Goal: Browse casually

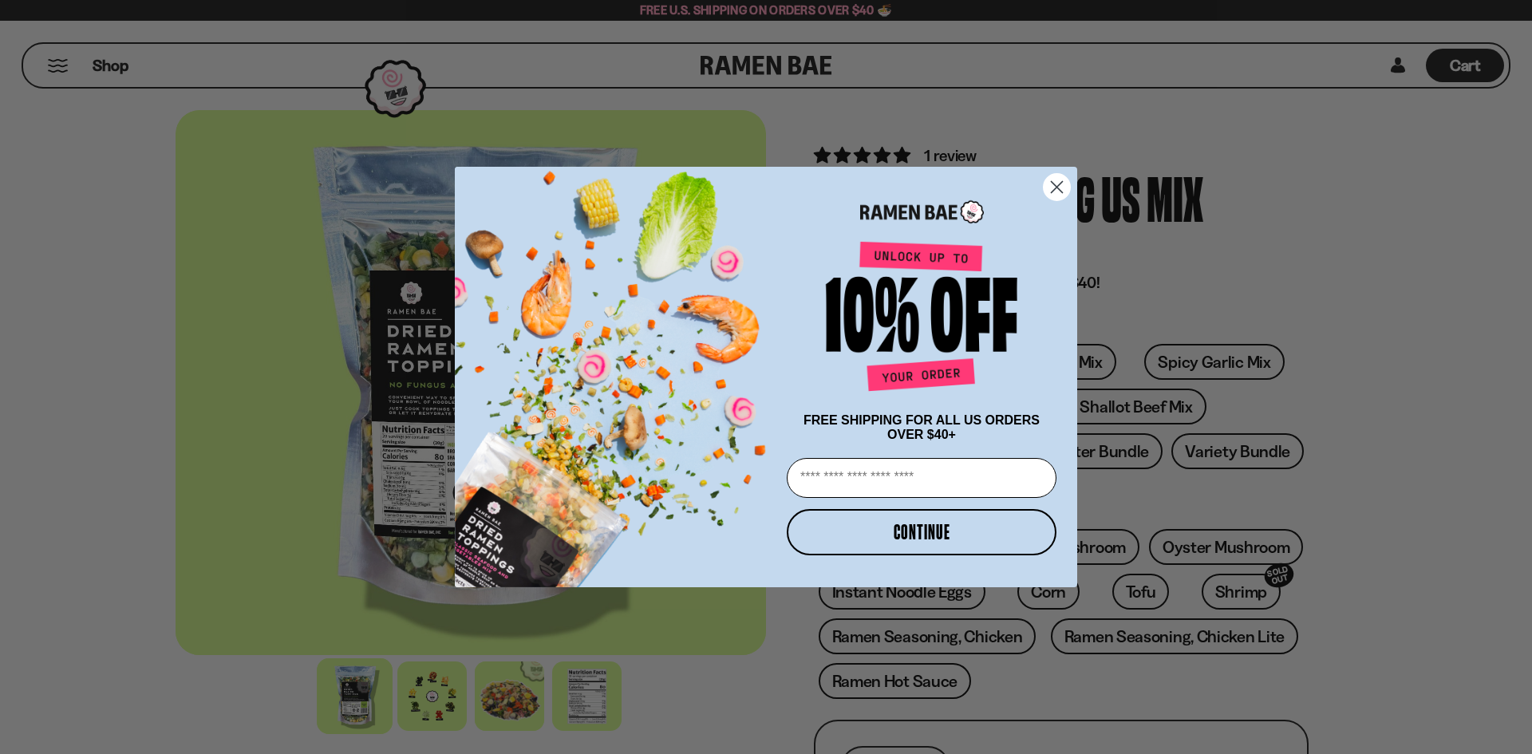
click at [1069, 176] on circle "Close dialog" at bounding box center [1057, 187] width 26 height 26
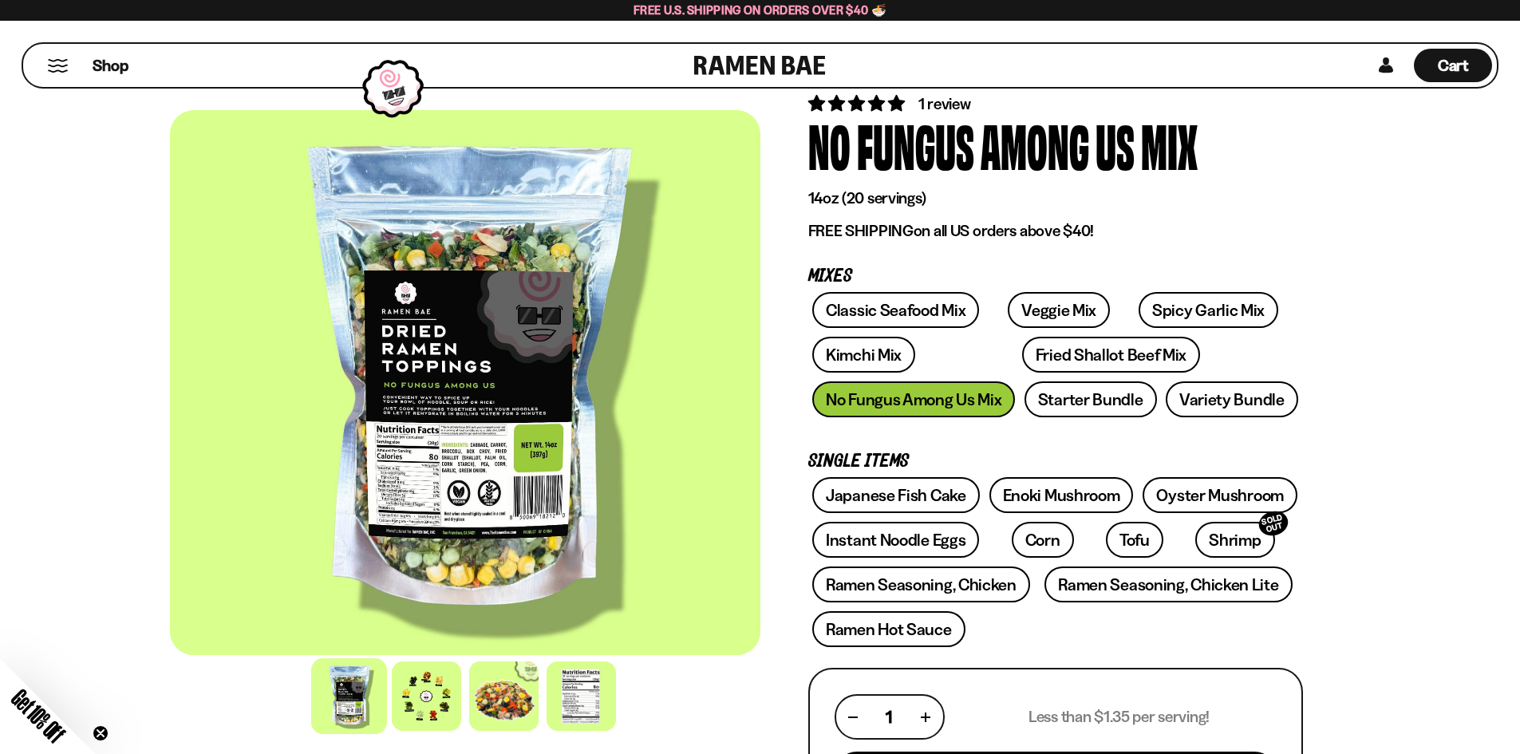
scroll to position [80, 0]
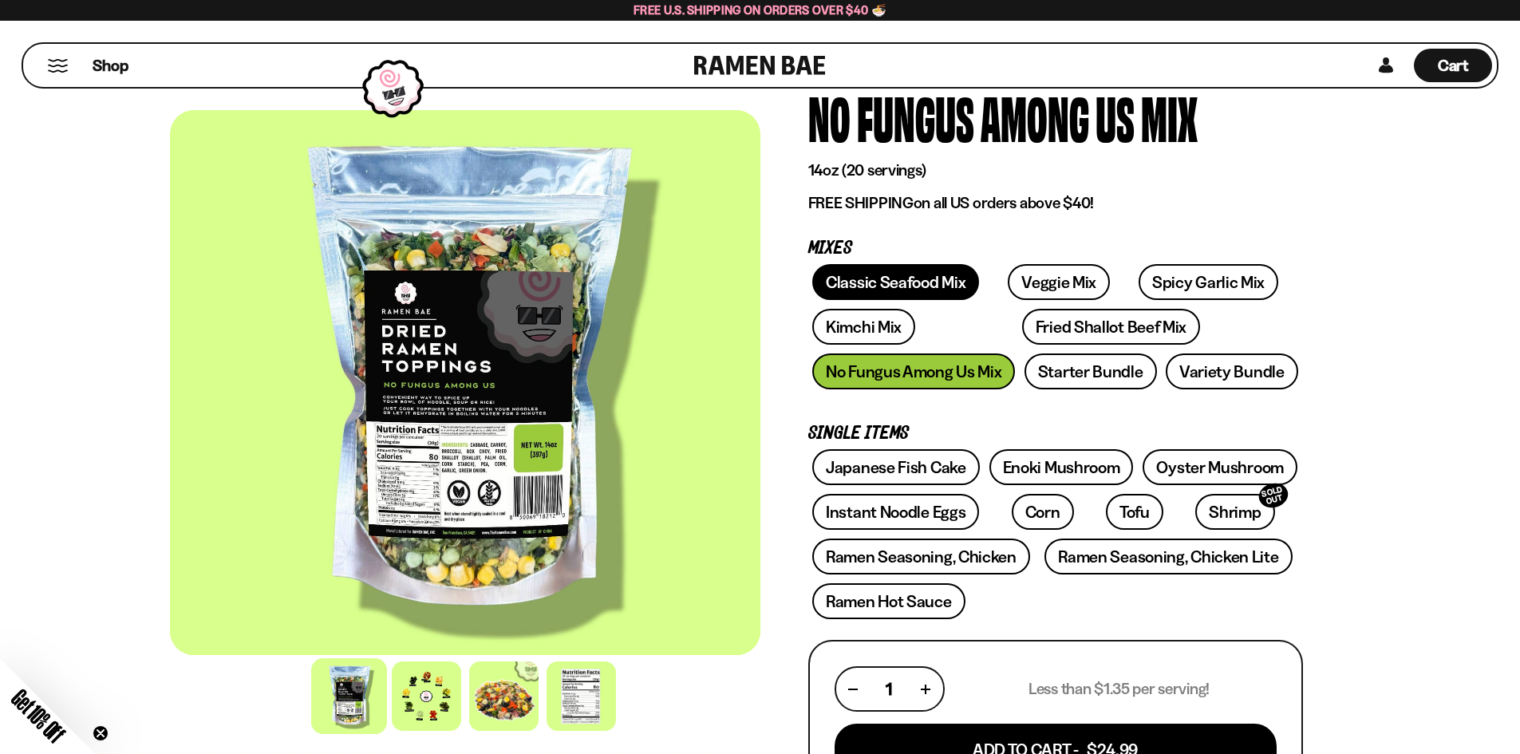
click at [875, 285] on link "Classic Seafood Mix" at bounding box center [895, 282] width 167 height 36
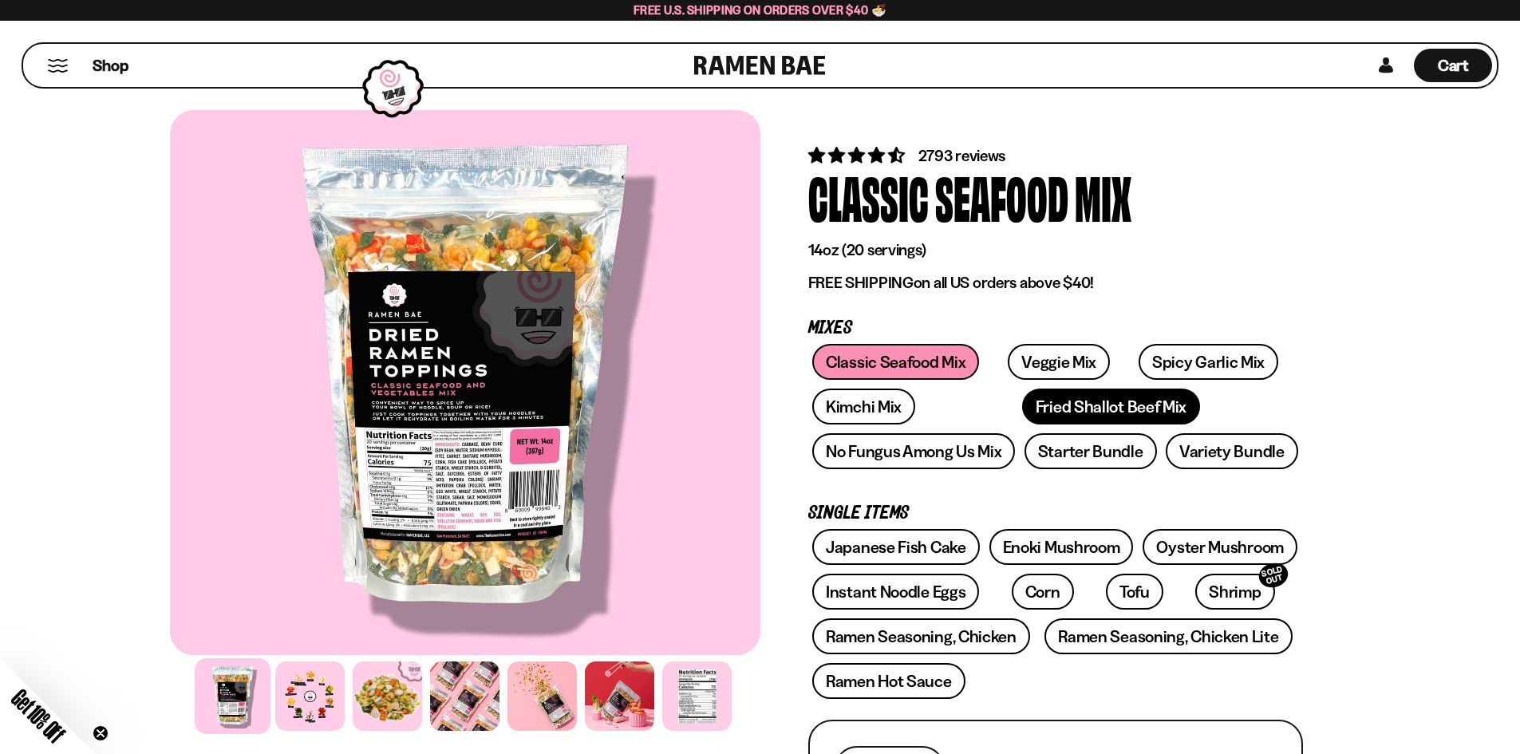
click at [1022, 413] on link "Fried Shallot Beef Mix" at bounding box center [1111, 407] width 178 height 36
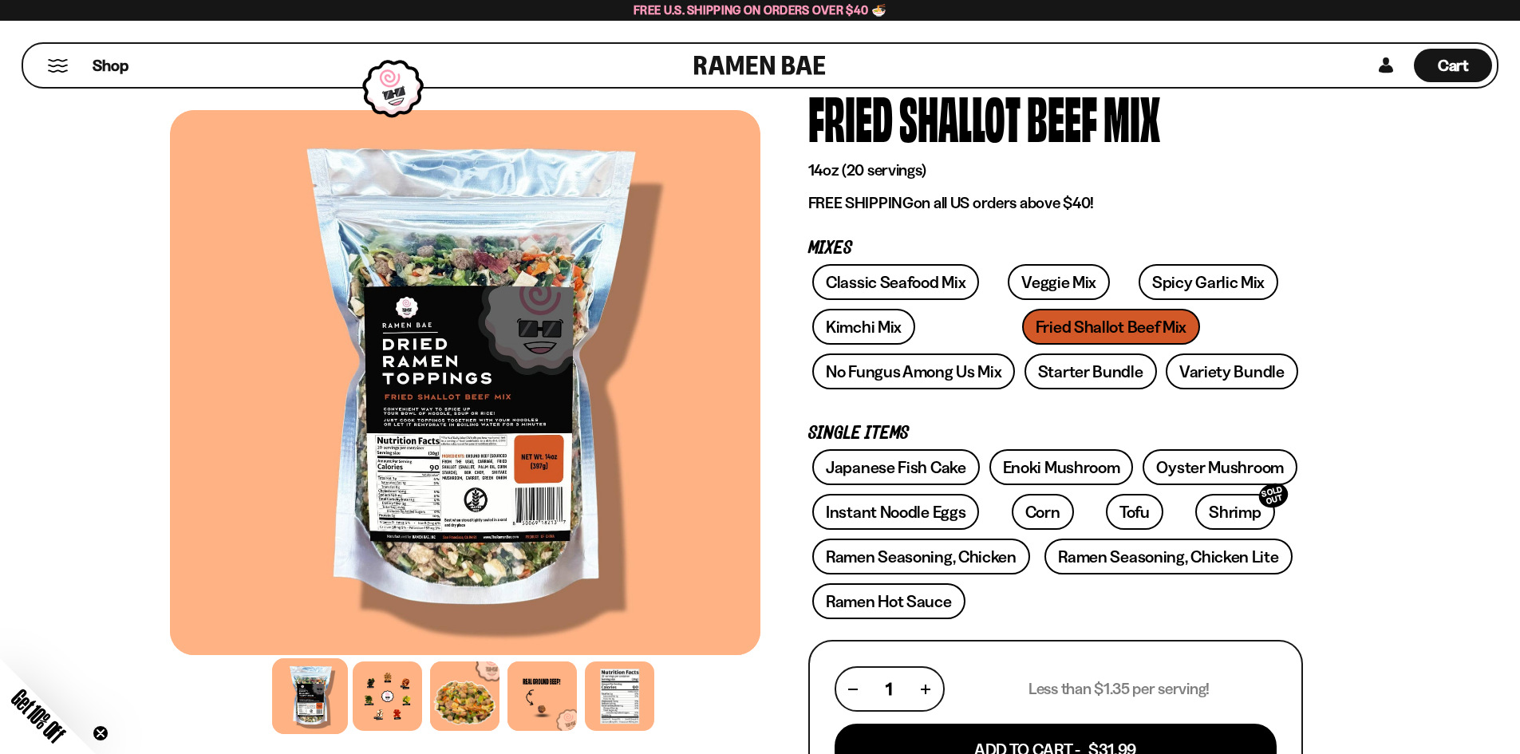
scroll to position [160, 0]
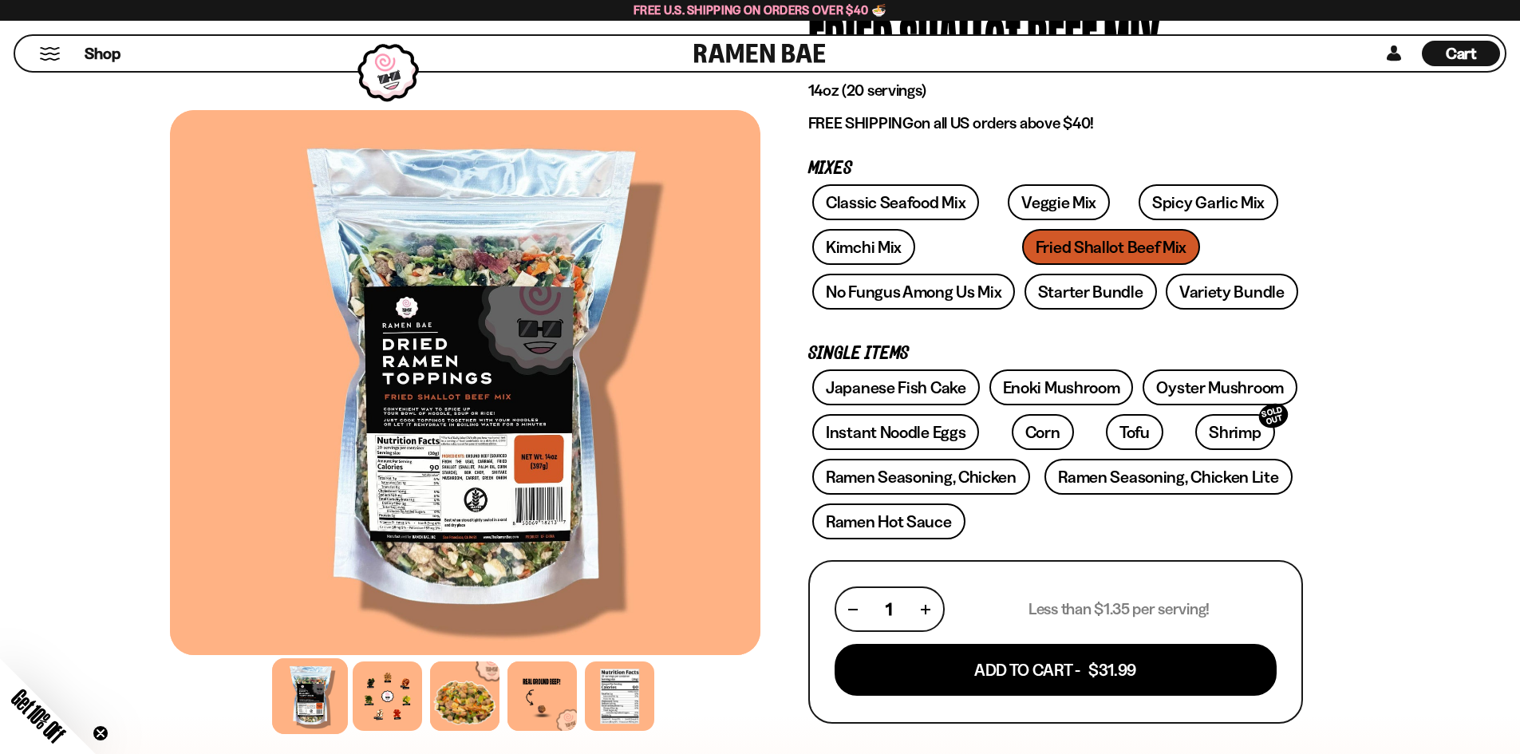
click at [1409, 353] on div "FADCB6FD-DFAB-4417-9F21-029242090B77 FADCB6FD-DFAB-4417-9F21-029242090B77 8 rev…" at bounding box center [760, 757] width 1520 height 1674
click at [892, 398] on link "Japanese Fish Cake" at bounding box center [896, 387] width 168 height 36
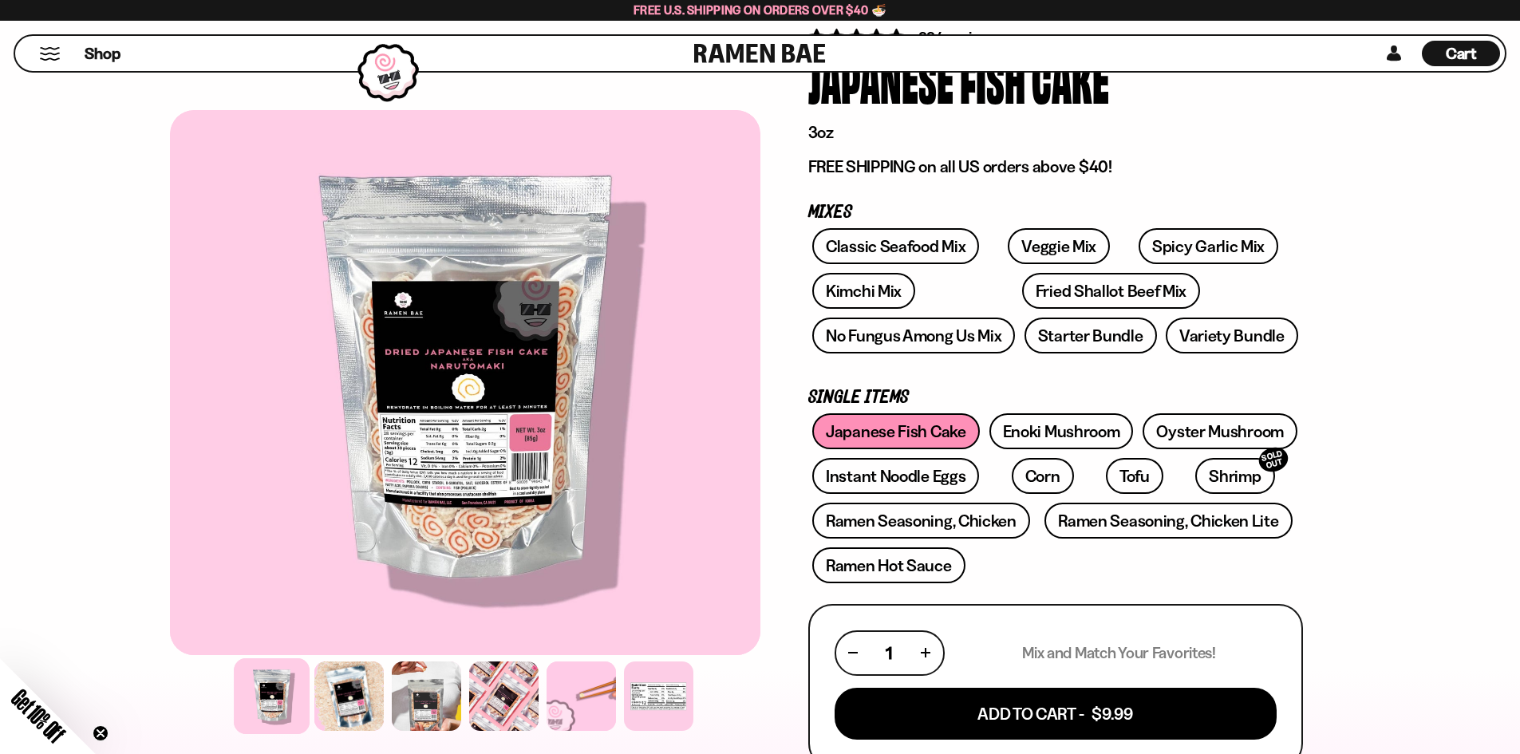
scroll to position [80, 0]
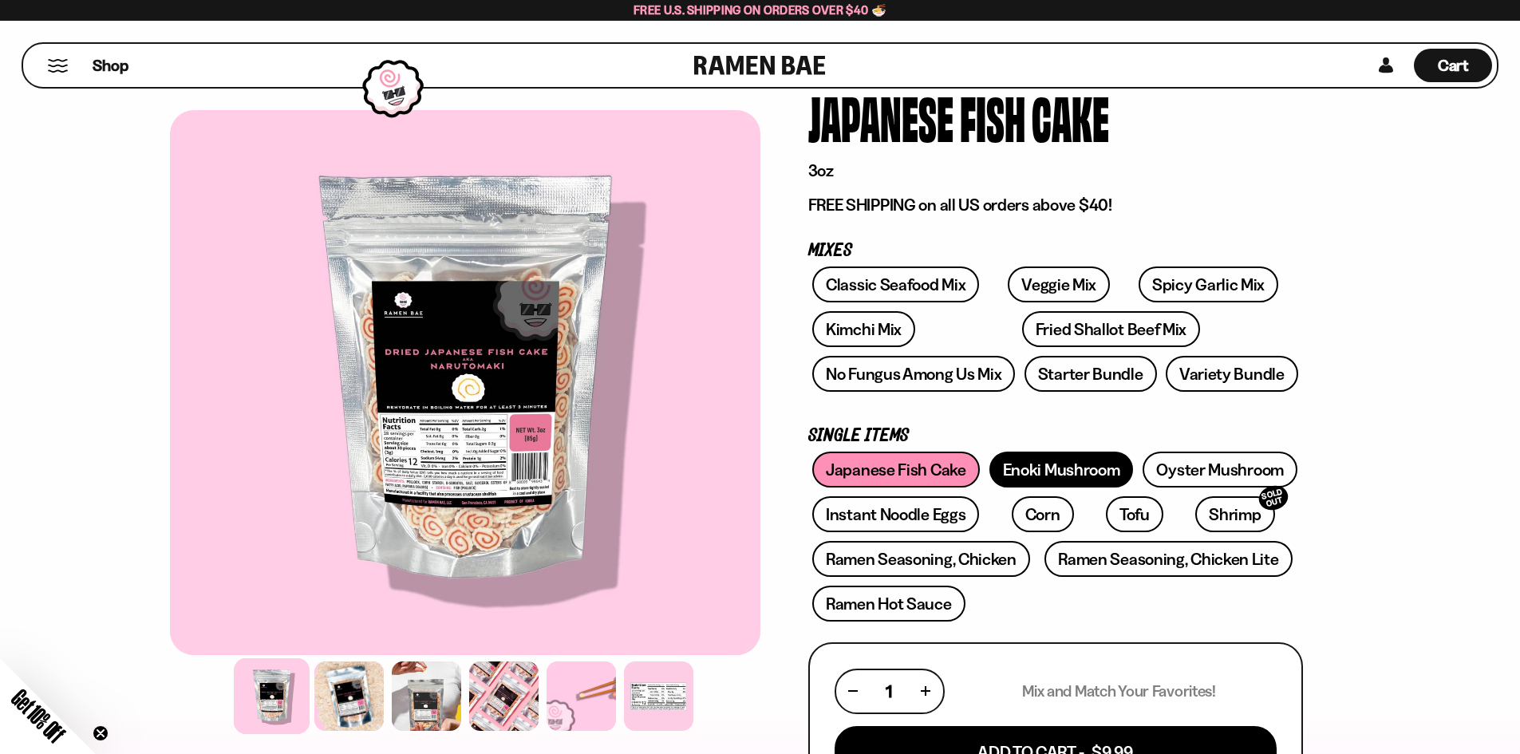
click at [1105, 485] on link "Enoki Mushroom" at bounding box center [1062, 470] width 144 height 36
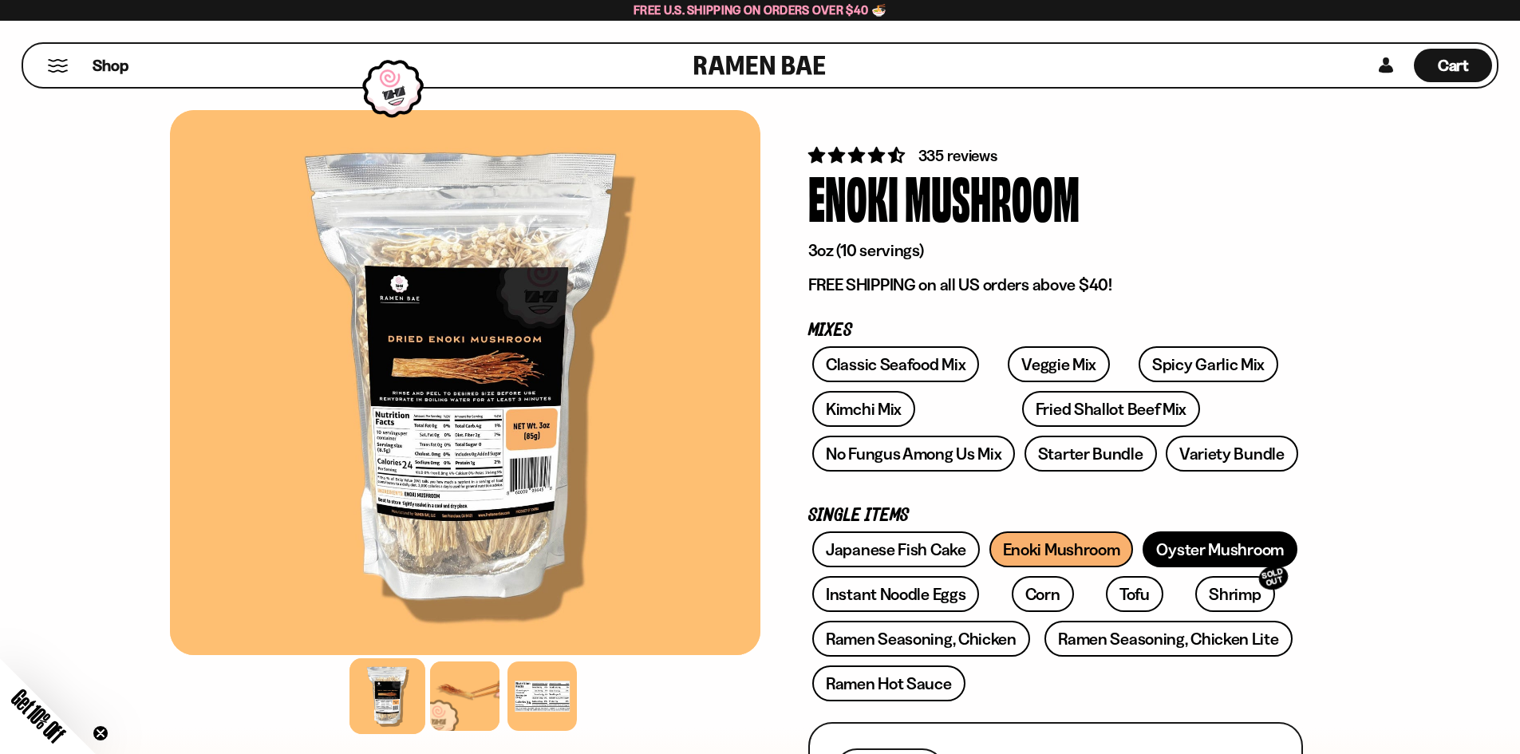
click at [1255, 532] on link "Oyster Mushroom" at bounding box center [1220, 549] width 155 height 36
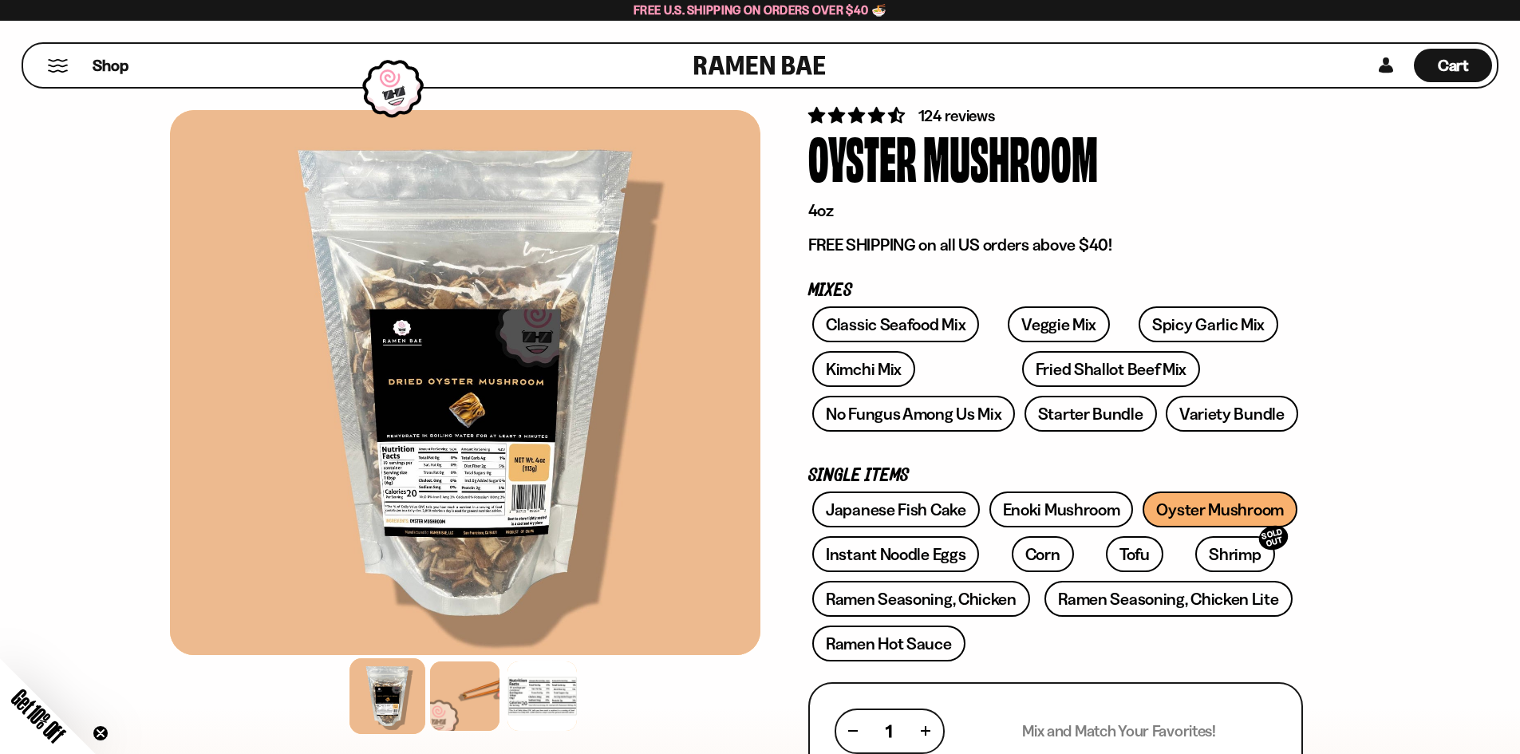
scroll to position [80, 0]
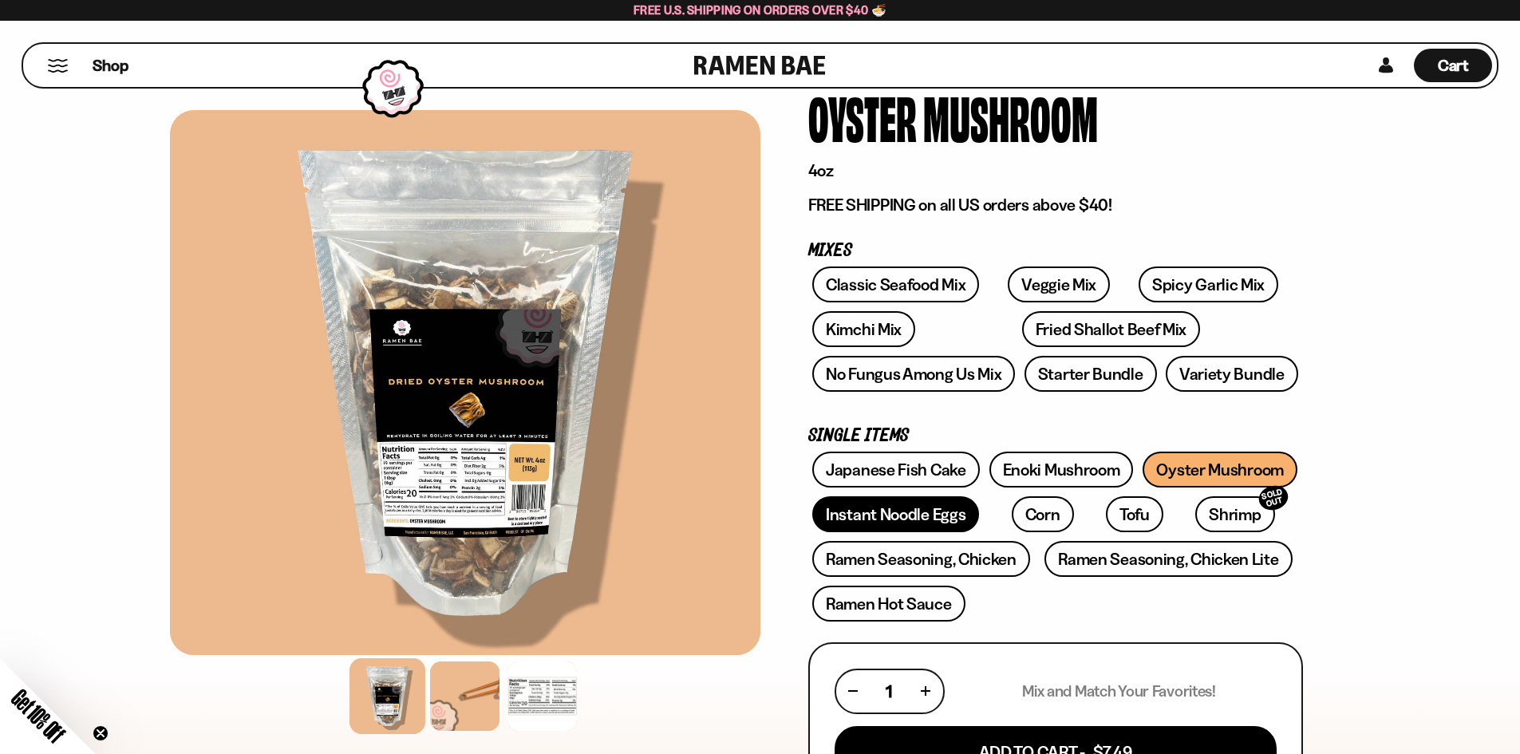
click at [952, 520] on link "Instant Noodle Eggs" at bounding box center [895, 514] width 167 height 36
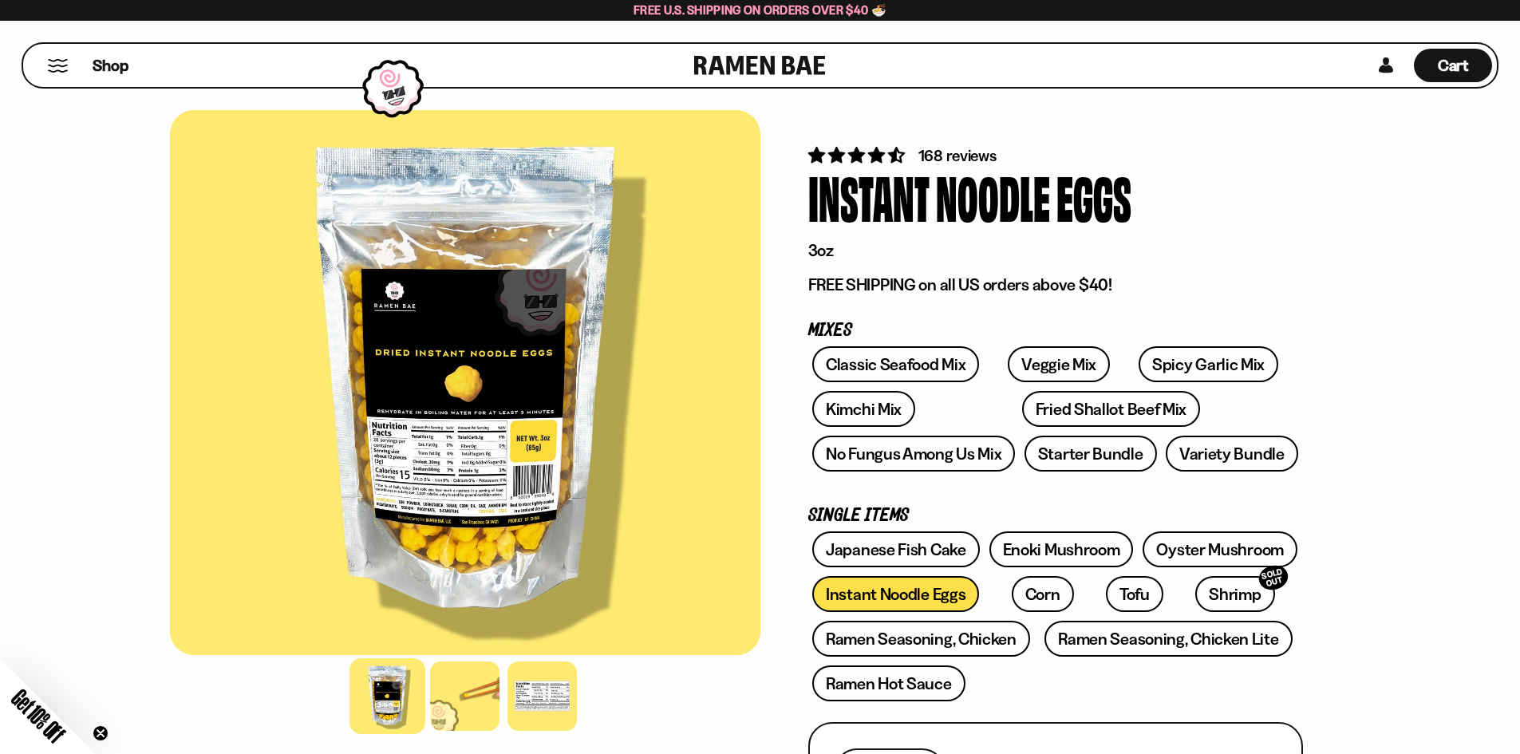
click at [892, 153] on span "4.73 stars" at bounding box center [896, 155] width 17 height 16
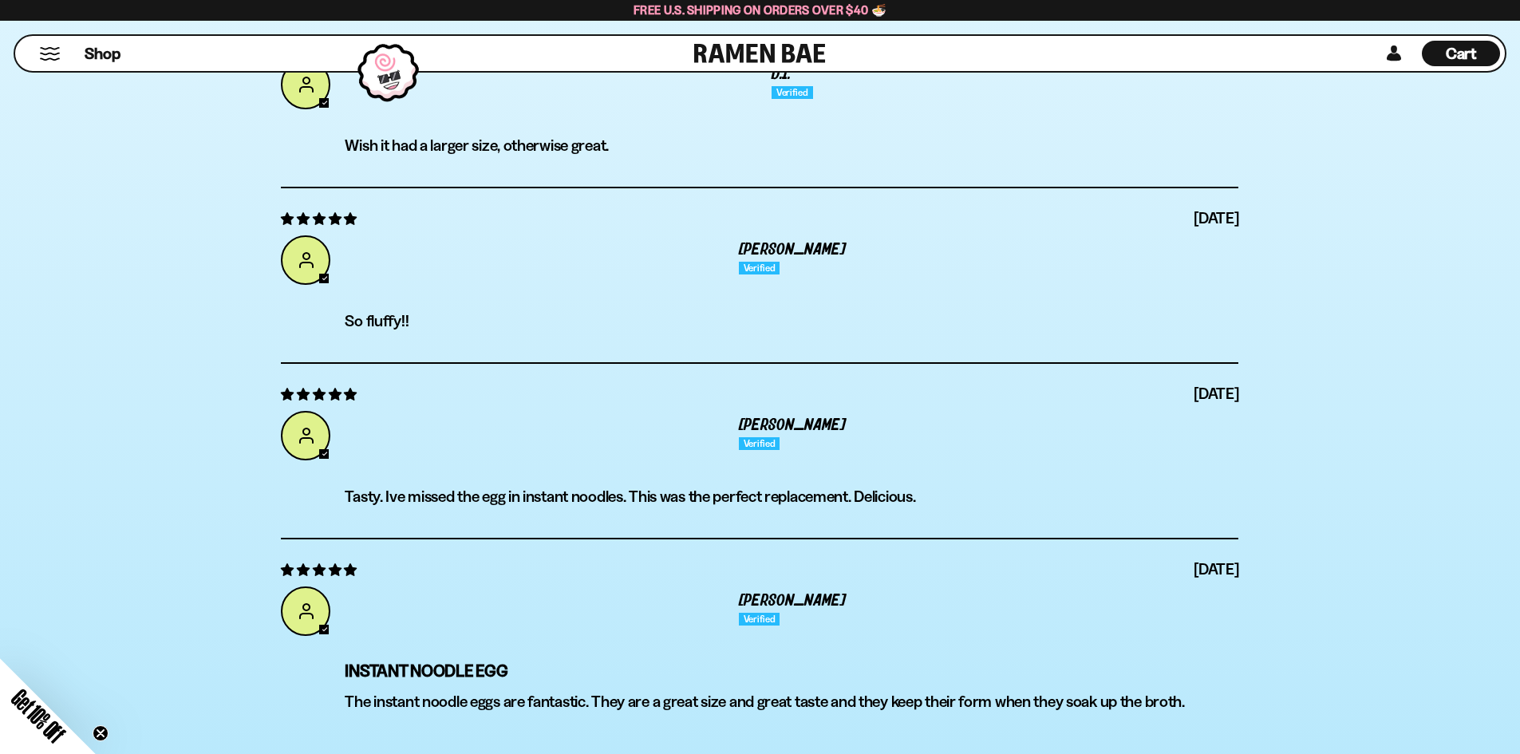
scroll to position [6204, 0]
